Goal: Information Seeking & Learning: Find specific fact

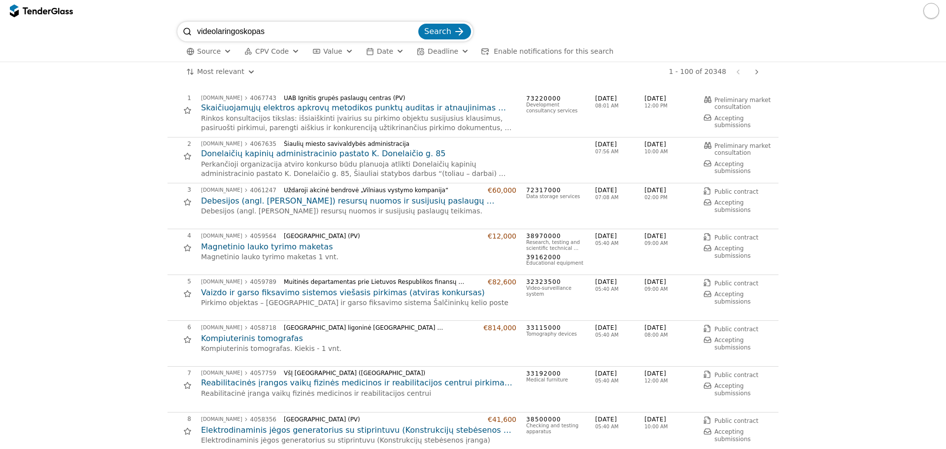
type input "videolaringoskopas"
click at [418, 24] on button "Search" at bounding box center [444, 32] width 53 height 16
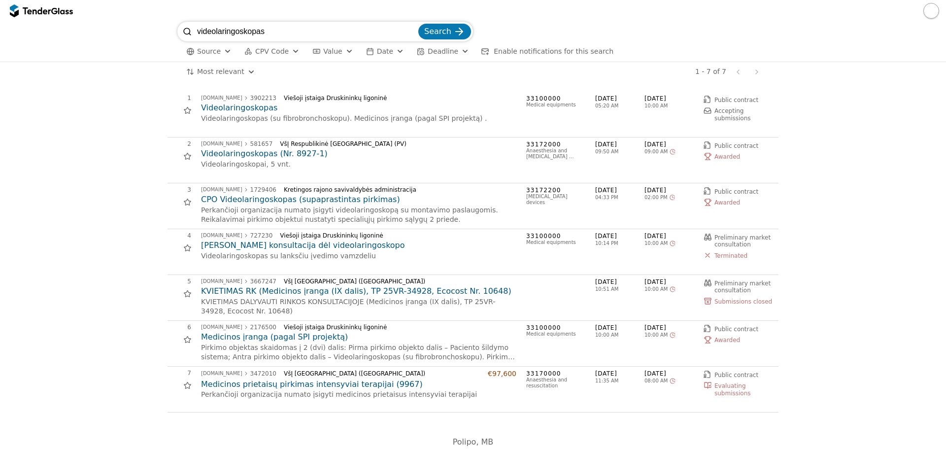
drag, startPoint x: 271, startPoint y: 36, endPoint x: 191, endPoint y: 37, distance: 79.4
click at [179, 38] on div "videolaringoskopas Search" at bounding box center [325, 32] width 296 height 20
paste input "Videolaringoskopai"
type input "Videolaringoskopai"
click at [436, 32] on span "Search" at bounding box center [437, 31] width 27 height 9
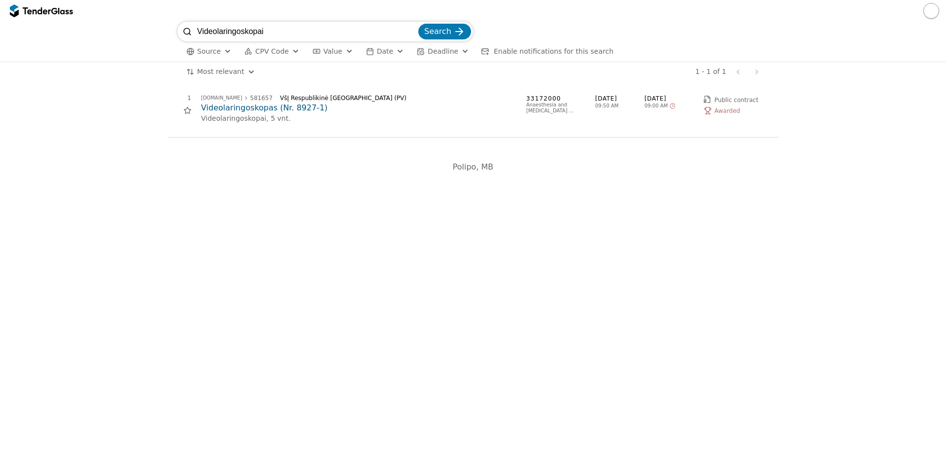
drag, startPoint x: 298, startPoint y: 31, endPoint x: 171, endPoint y: 28, distance: 126.7
click at [171, 28] on div "Videolaringoskopai Search Source CPV Code Type Buyer Value Date Deadline Enable…" at bounding box center [473, 42] width 936 height 40
click at [210, 54] on span "Source" at bounding box center [209, 51] width 24 height 8
click at [211, 53] on span "Source" at bounding box center [209, 51] width 24 height 8
click at [281, 47] on span "CPV Code" at bounding box center [272, 51] width 34 height 8
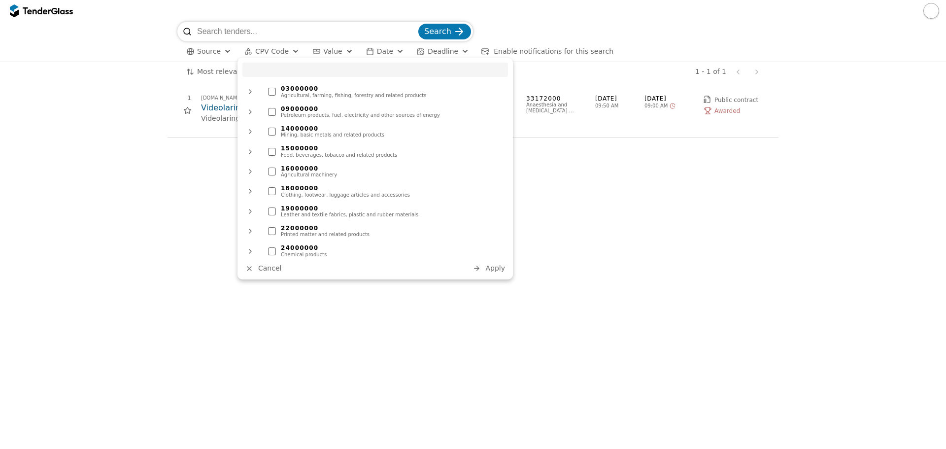
click at [285, 47] on div "button" at bounding box center [295, 52] width 35 height 34
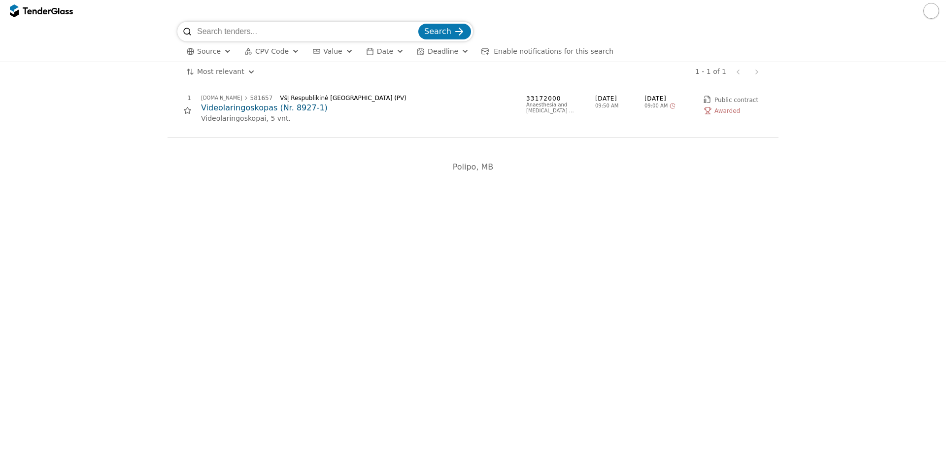
click at [324, 49] on span "Value" at bounding box center [332, 51] width 19 height 8
click at [335, 48] on button "Value" at bounding box center [333, 51] width 48 height 12
click at [297, 30] on input "search" at bounding box center [306, 32] width 219 height 20
paste input "4006821"
type input "4006821"
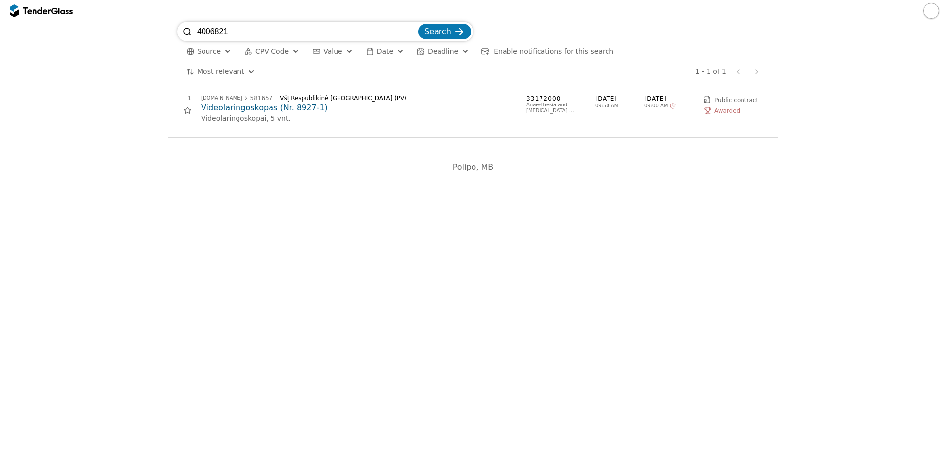
click at [446, 34] on span "Search" at bounding box center [437, 31] width 27 height 9
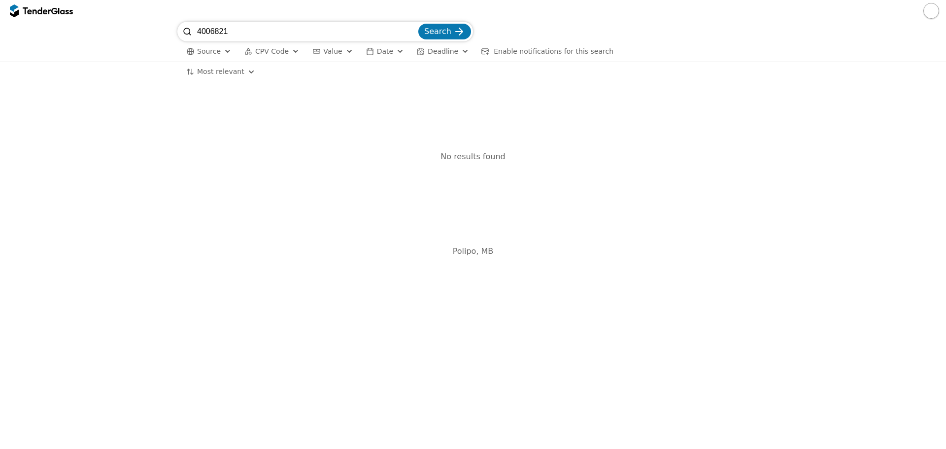
drag, startPoint x: 236, startPoint y: 31, endPoint x: 159, endPoint y: 33, distance: 76.4
click at [161, 33] on div "4006821 Search Source CPV Code Type Buyer Value Date Deadline Enable notificati…" at bounding box center [473, 42] width 936 height 40
click at [203, 47] on span "Source" at bounding box center [209, 51] width 24 height 8
click at [215, 69] on div at bounding box center [217, 72] width 8 height 8
click at [197, 72] on div at bounding box center [195, 72] width 24 height 26
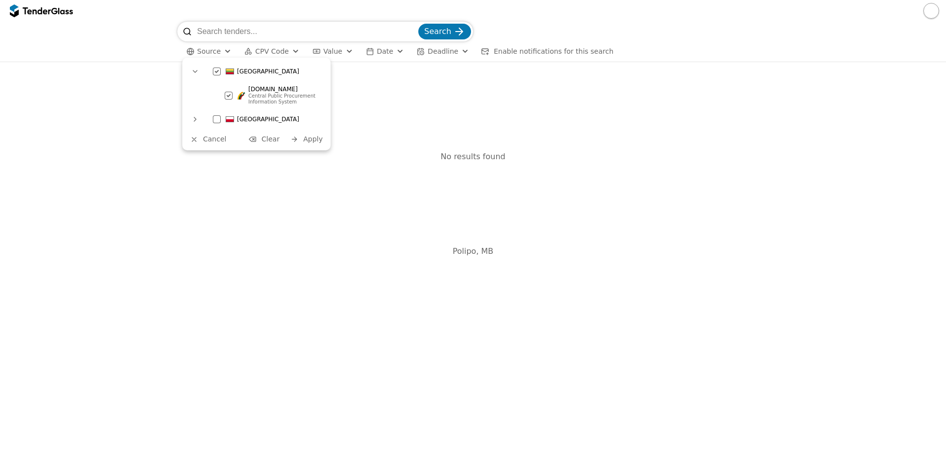
click at [308, 140] on span "Apply" at bounding box center [313, 139] width 20 height 8
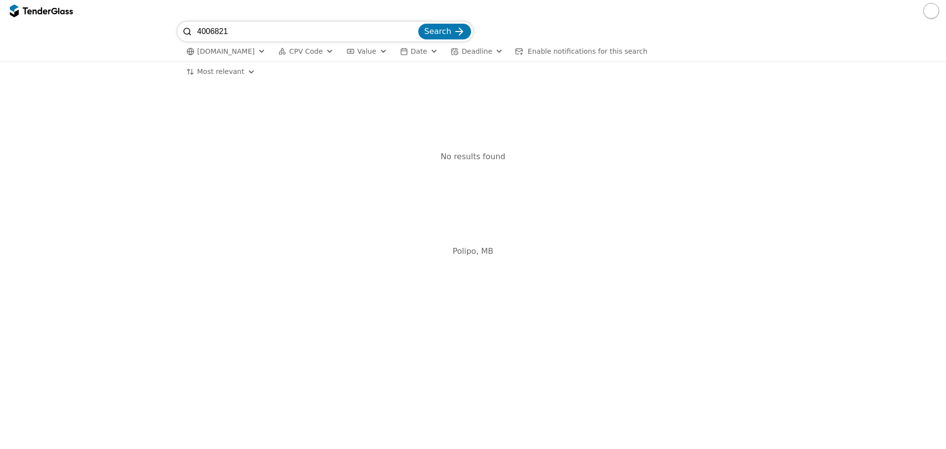
drag, startPoint x: 258, startPoint y: 26, endPoint x: 163, endPoint y: 30, distance: 95.2
click at [163, 30] on div "4006821 Search [DOMAIN_NAME] CPV Code Type Buyer Value Date Deadline Enable not…" at bounding box center [473, 42] width 936 height 40
paste input "57403"
type input "57403"
click at [438, 35] on span "Search" at bounding box center [437, 31] width 27 height 9
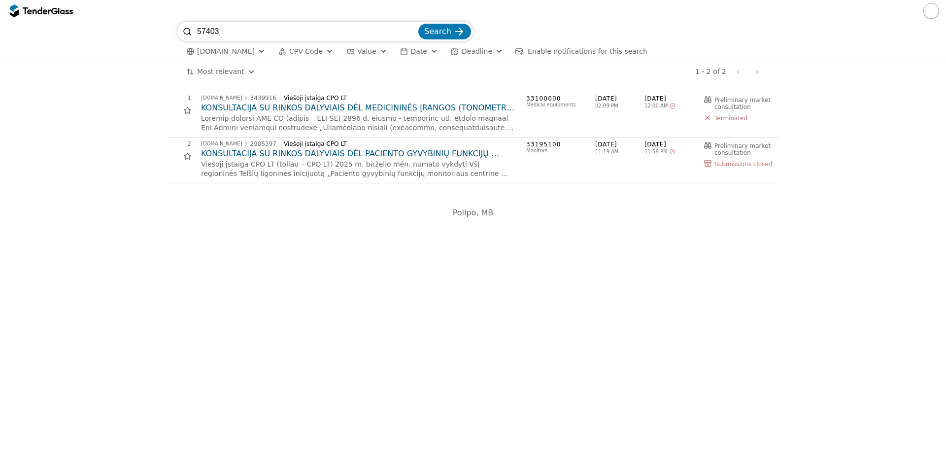
click at [374, 112] on h2 "KONSULTACIJA SU RINKOS DALYVIAIS DĖL MEDICININĖS ĮRANGOS (TONOMETRO, OTOLARINGO…" at bounding box center [358, 108] width 315 height 11
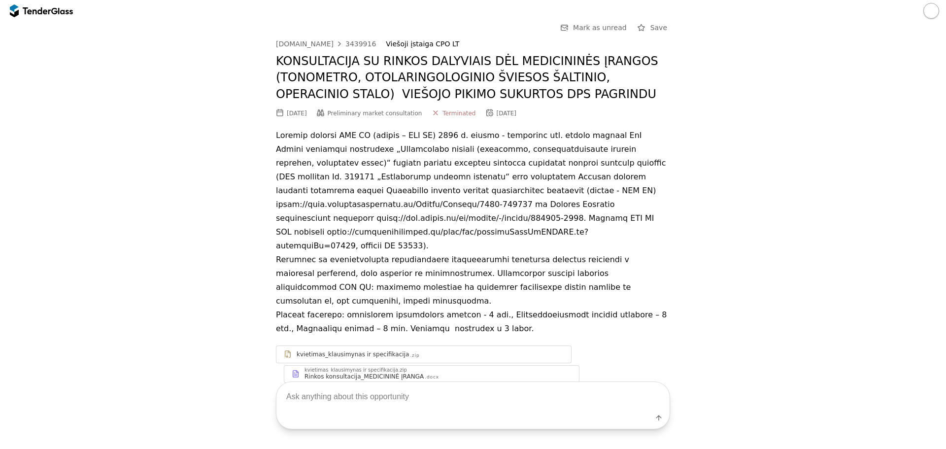
scroll to position [15, 0]
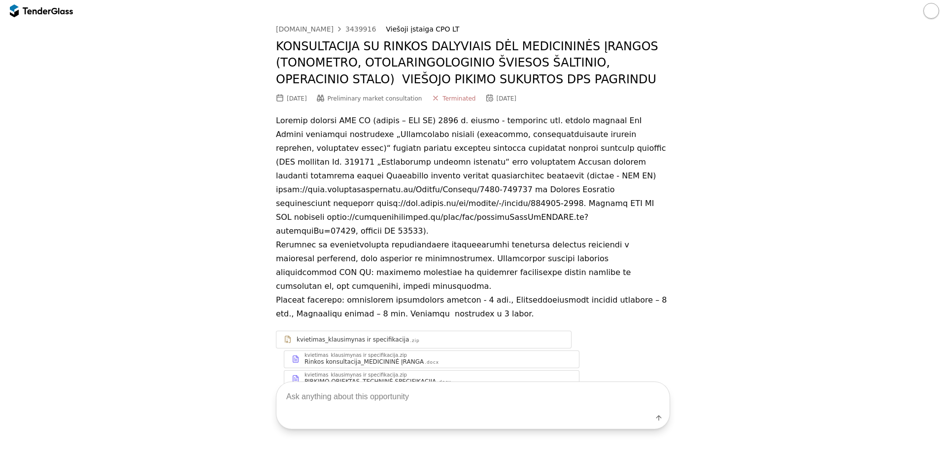
click at [420, 378] on div "PIRKIMO OBJEKTAS_TECHNINĖ SPECIFIKACIJA" at bounding box center [371, 382] width 132 height 8
